Goal: Information Seeking & Learning: Learn about a topic

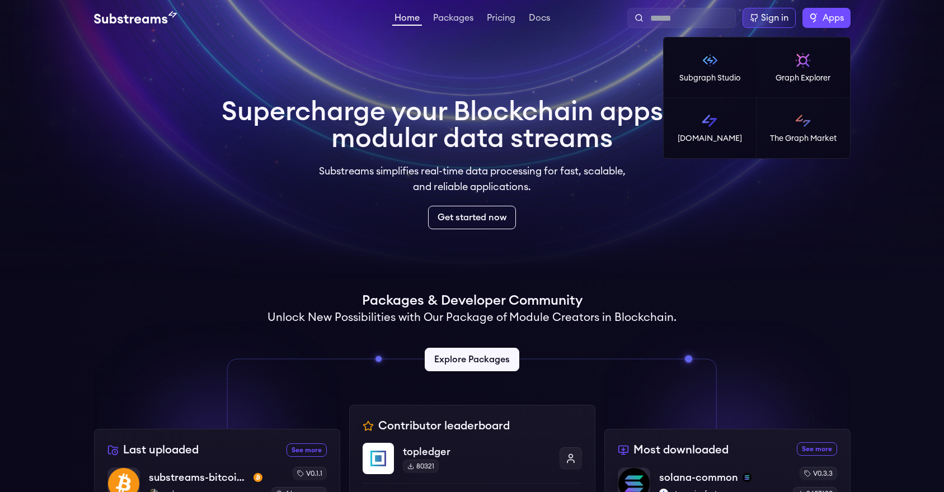
click at [815, 15] on label "Apps" at bounding box center [826, 18] width 48 height 20
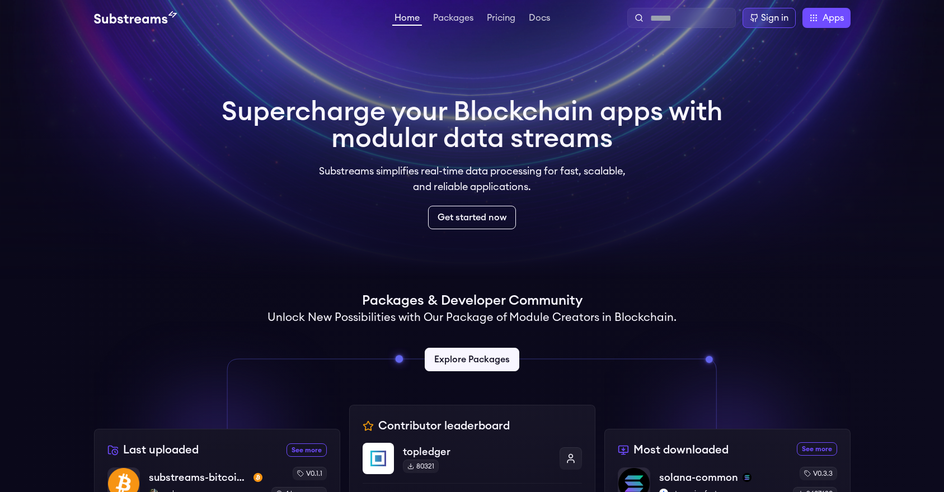
click at [767, 231] on video at bounding box center [472, 140] width 944 height 280
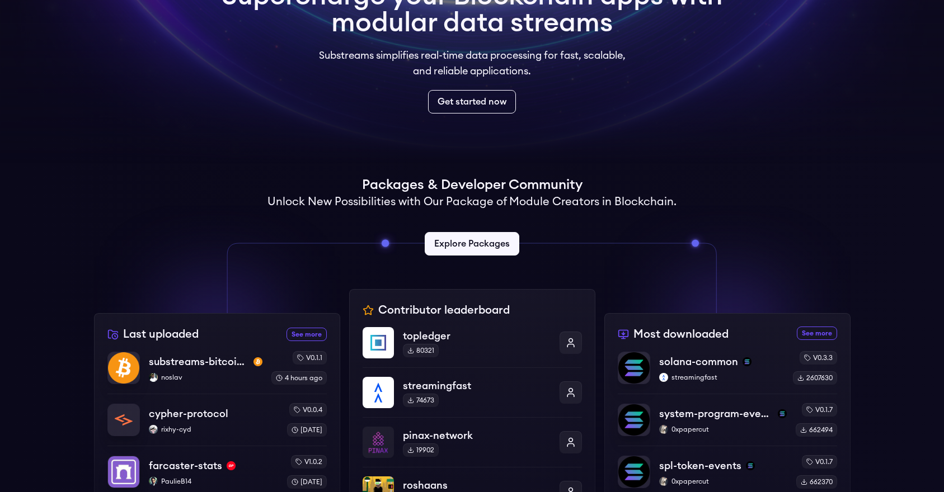
scroll to position [116, 0]
click at [507, 98] on link "Get started now" at bounding box center [472, 102] width 92 height 25
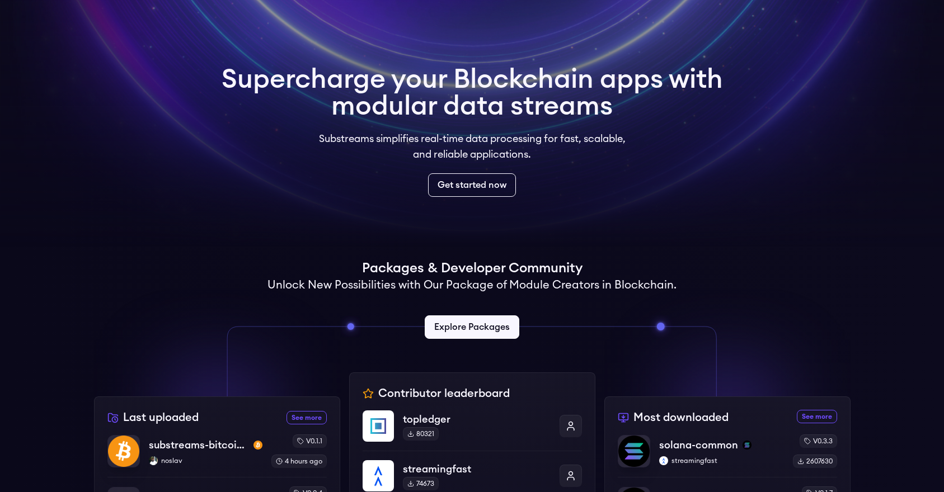
scroll to position [39, 0]
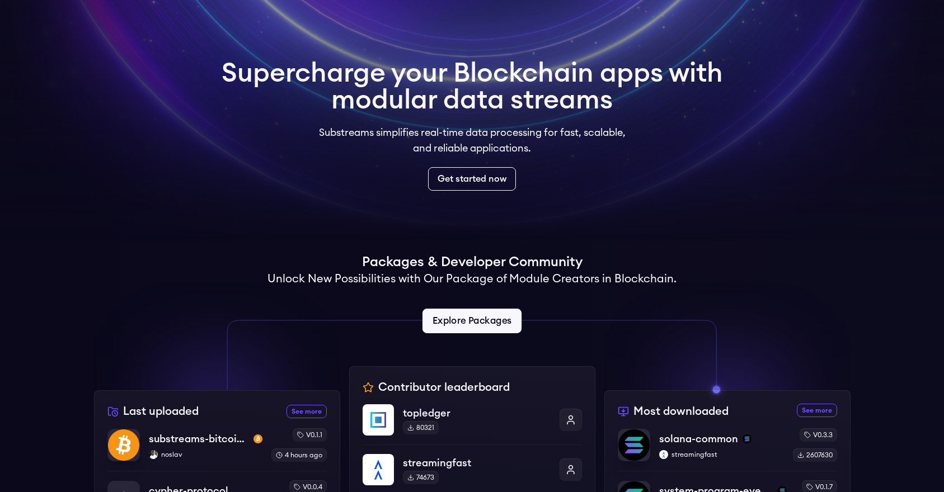
click at [462, 315] on link "Explore Packages" at bounding box center [471, 321] width 99 height 25
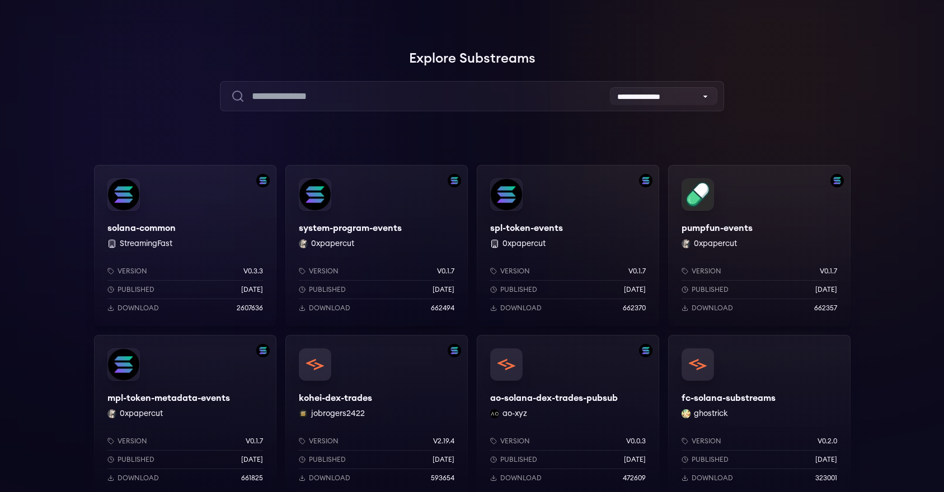
scroll to position [75, 0]
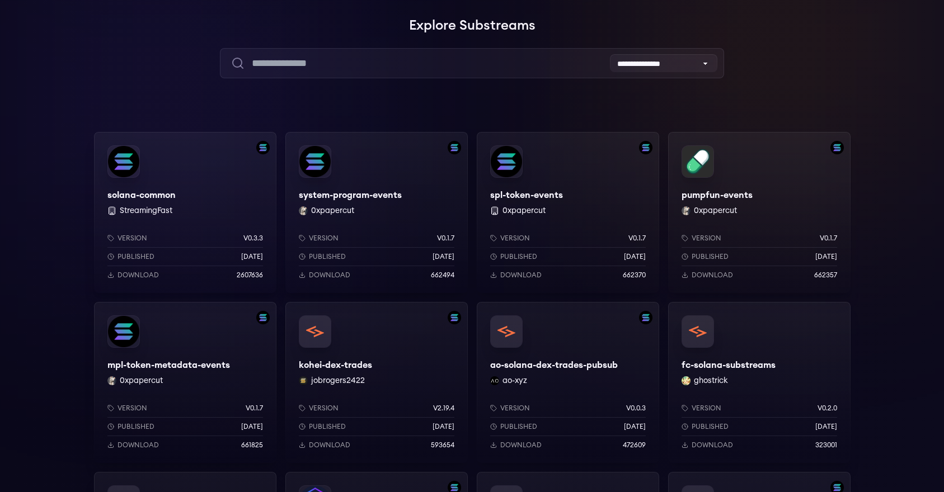
click at [163, 232] on div "Version v0.3.3 Published 6 months ago Download 2607636" at bounding box center [185, 254] width 182 height 77
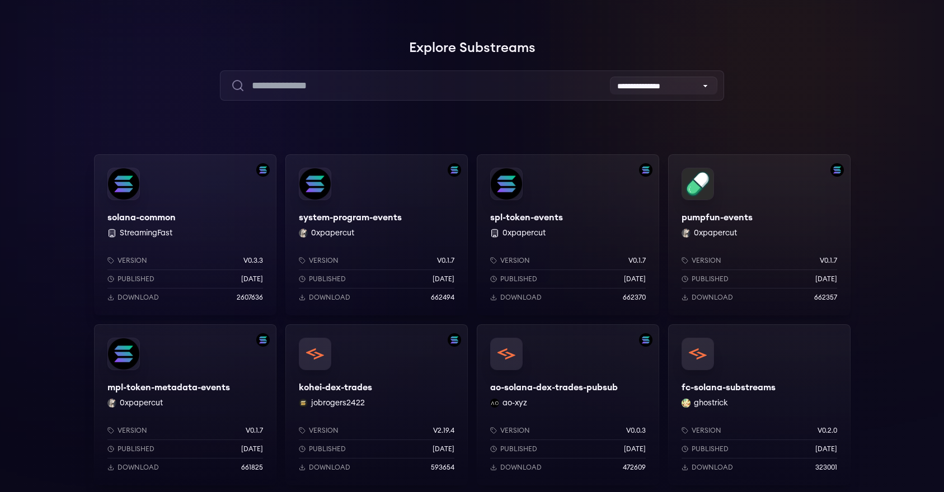
scroll to position [13, 0]
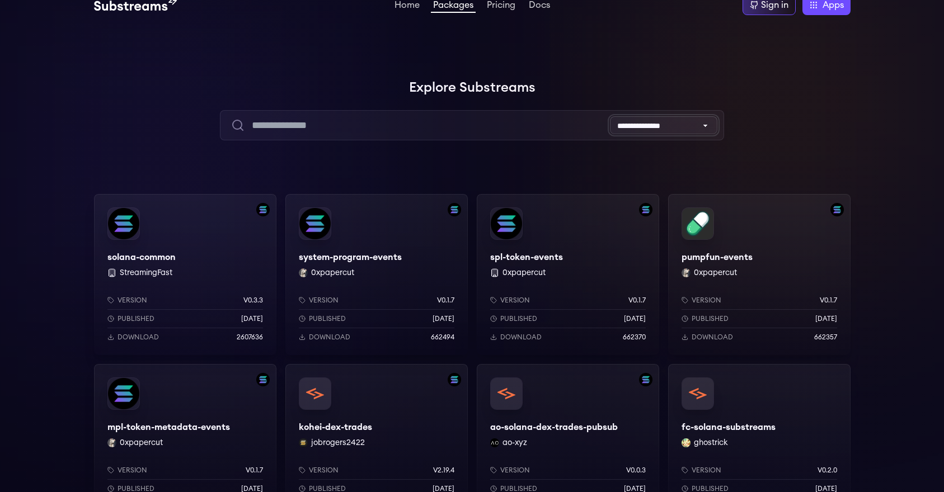
click at [672, 130] on select "**********" at bounding box center [663, 125] width 107 height 18
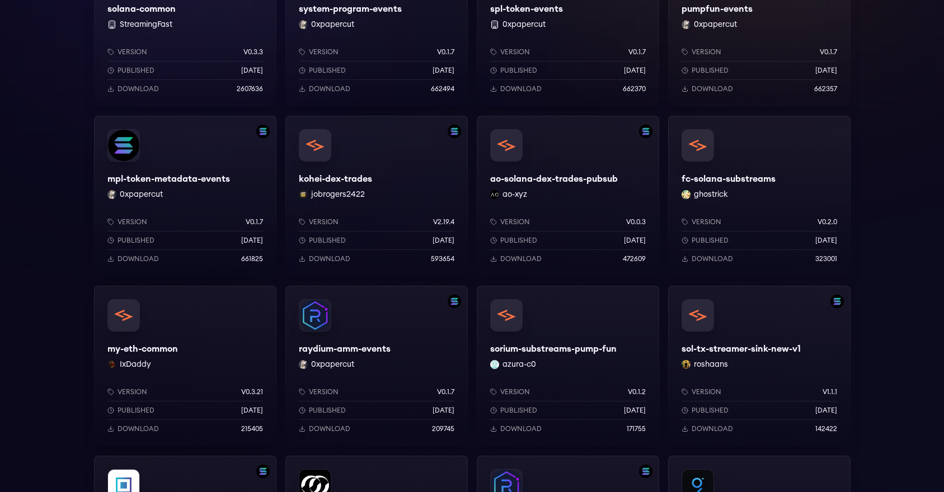
scroll to position [261, 0]
click at [325, 329] on div "raydium-amm-events 0xpapercut Version v0.1.7 Published 8 months ago Download 20…" at bounding box center [376, 366] width 182 height 161
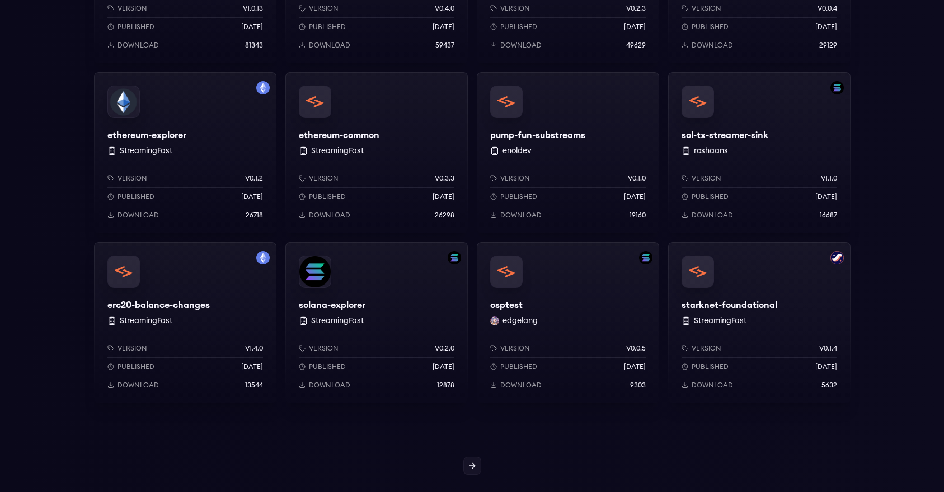
scroll to position [815, 0]
click at [399, 306] on div "solana-explorer StreamingFast Version v0.2.0 Published 1 years ago Download 128…" at bounding box center [376, 323] width 182 height 161
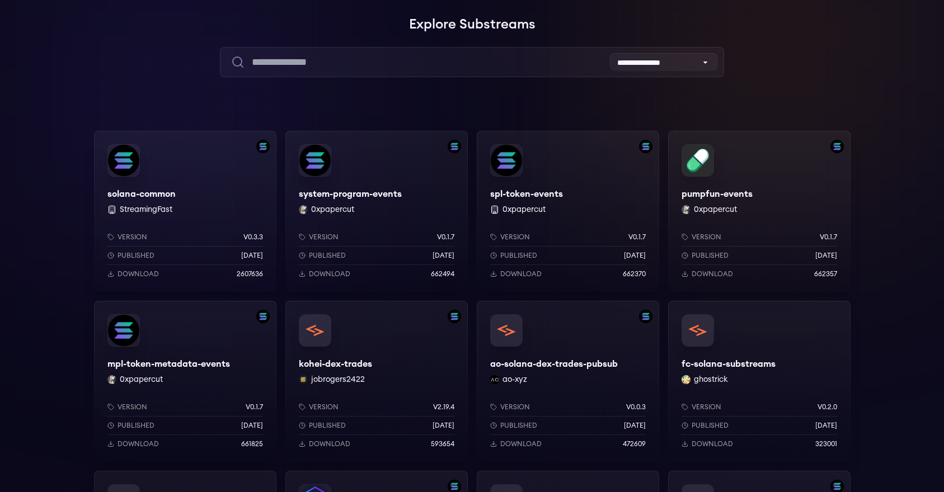
scroll to position [0, 0]
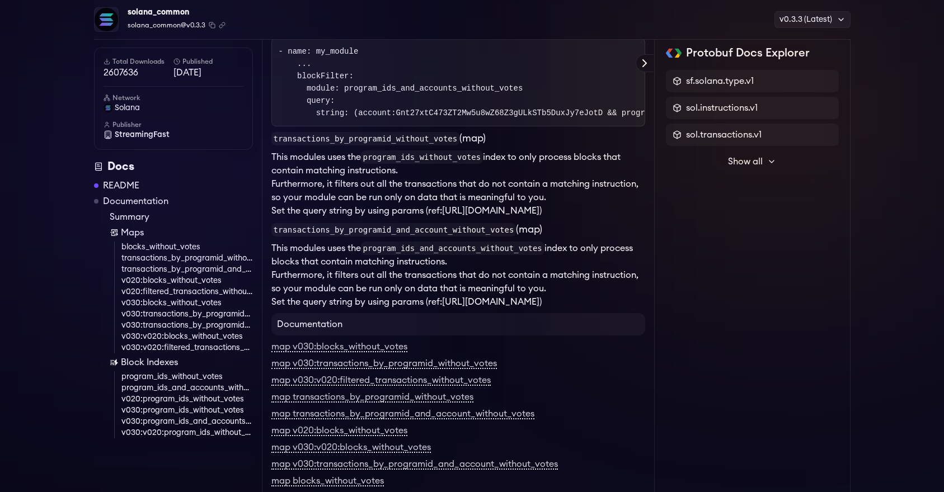
scroll to position [1526, 0]
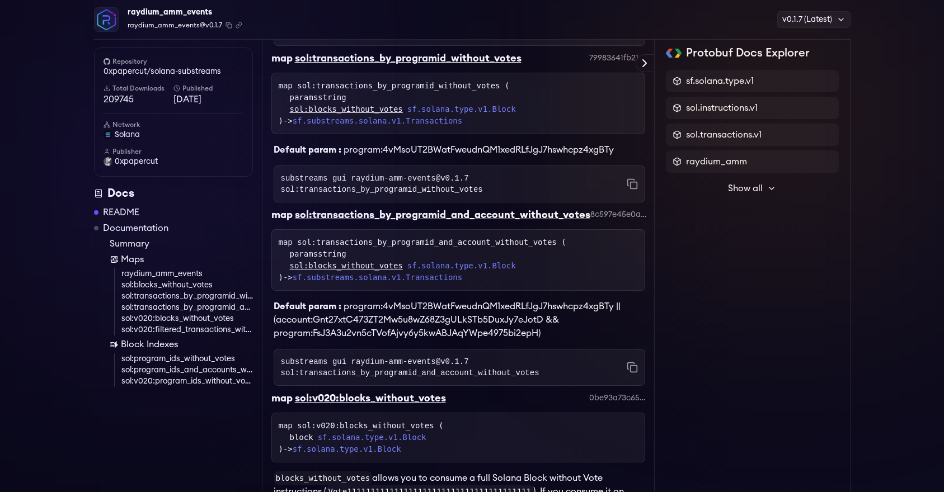
scroll to position [694, 0]
